Goal: Navigation & Orientation: Understand site structure

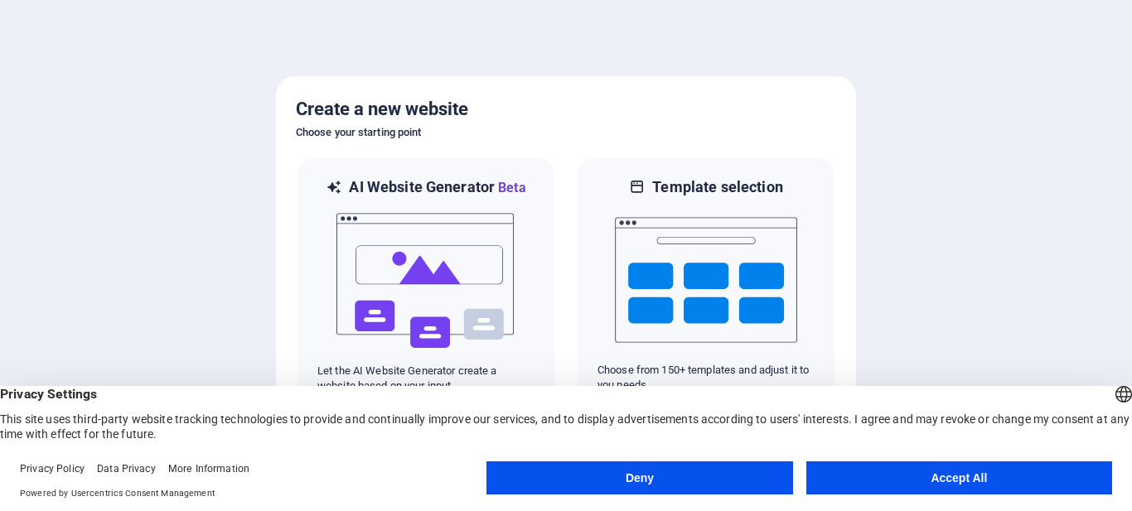
click at [1002, 480] on button "Accept All" at bounding box center [959, 478] width 306 height 33
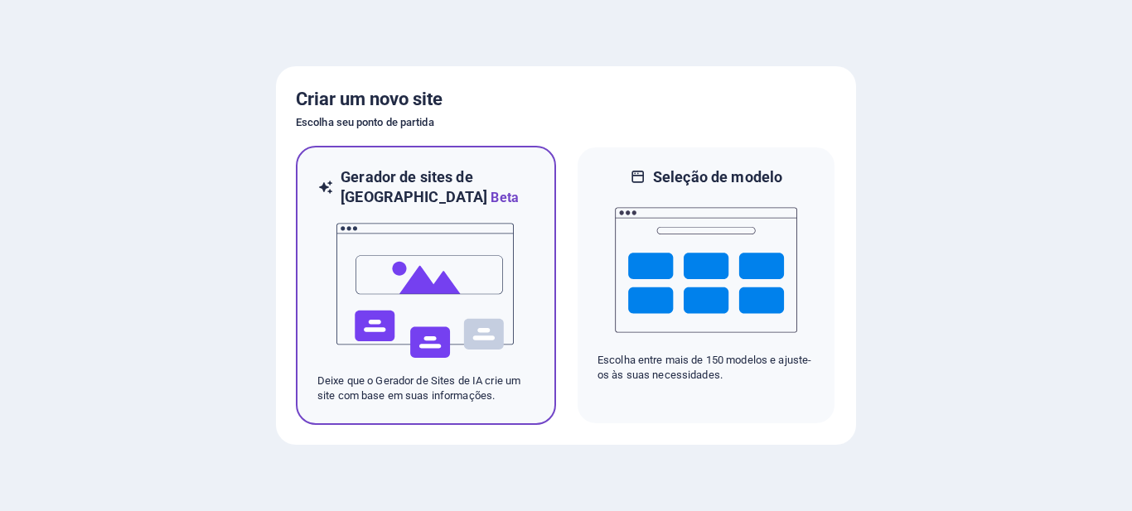
drag, startPoint x: 687, startPoint y: 241, endPoint x: 549, endPoint y: 196, distance: 145.5
click at [549, 196] on div "Gerador de sites de IA Beta Deixe que o Gerador de Sites de IA crie um site com…" at bounding box center [426, 285] width 260 height 279
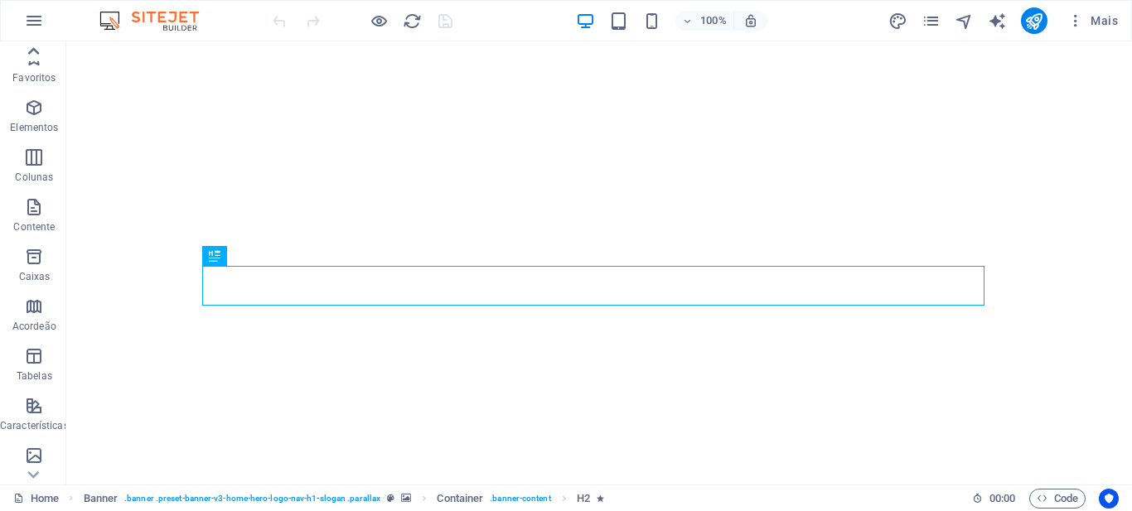
scroll to position [83, 0]
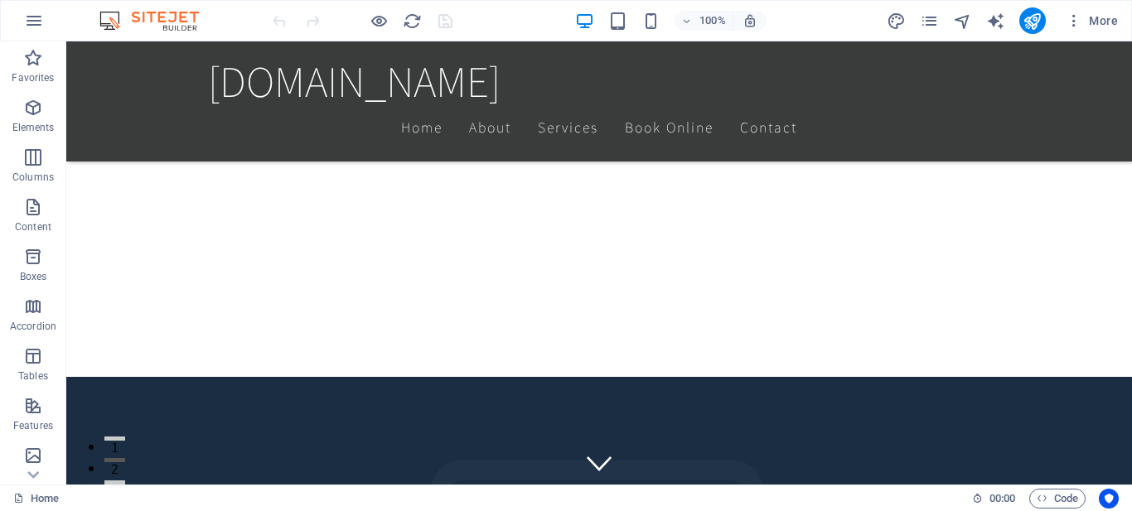
scroll to position [332, 0]
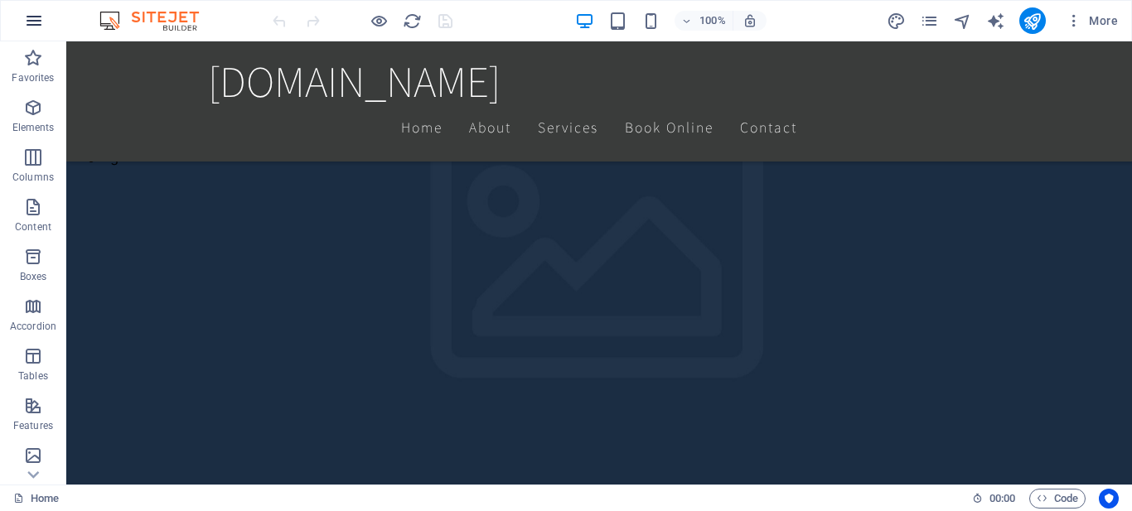
click at [36, 20] on icon "button" at bounding box center [34, 21] width 20 height 20
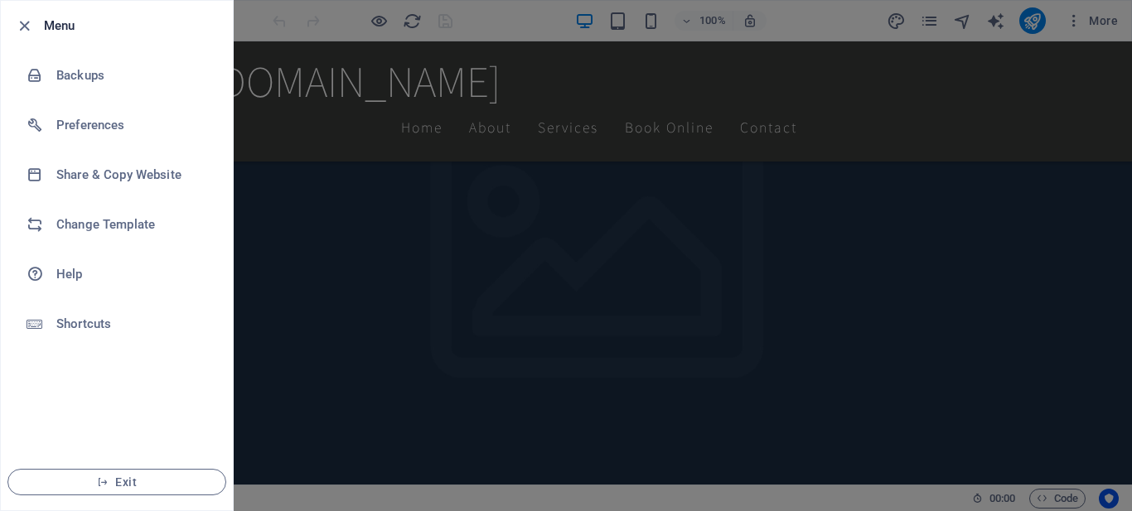
click at [352, 207] on div at bounding box center [566, 255] width 1132 height 511
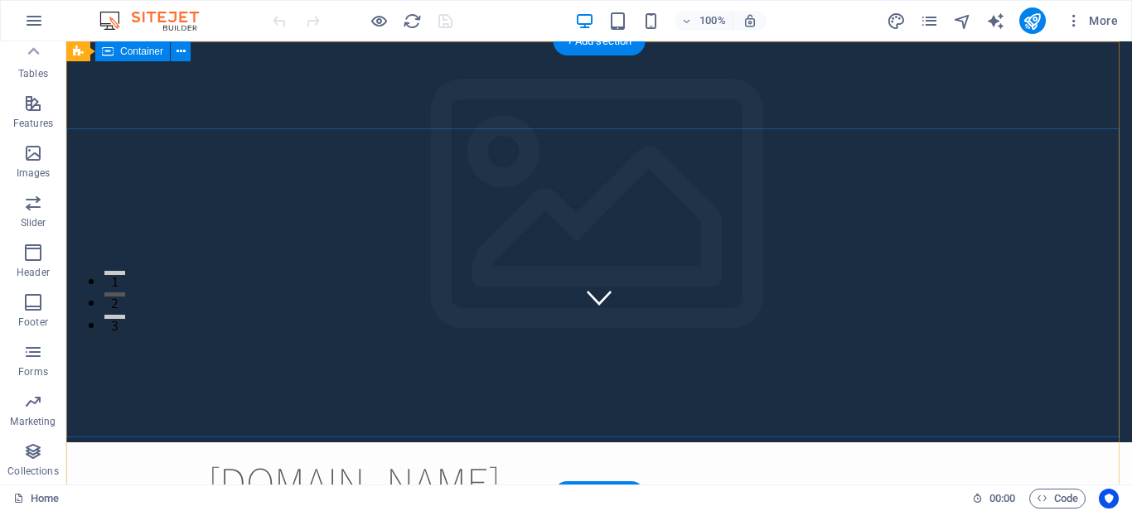
scroll to position [0, 0]
